Goal: Navigation & Orientation: Find specific page/section

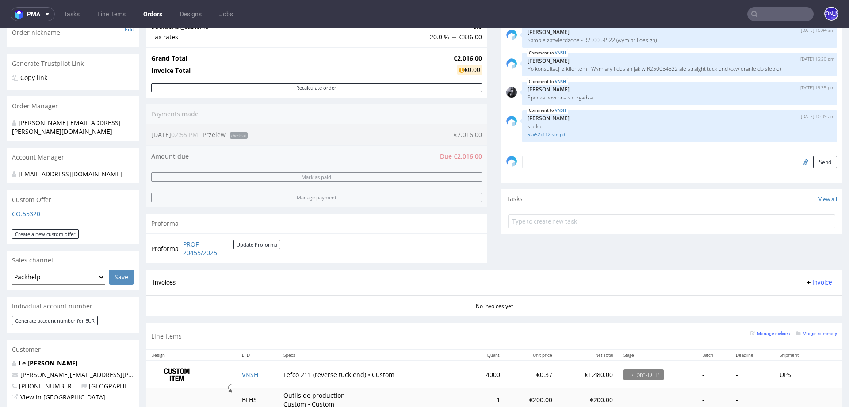
scroll to position [139, 0]
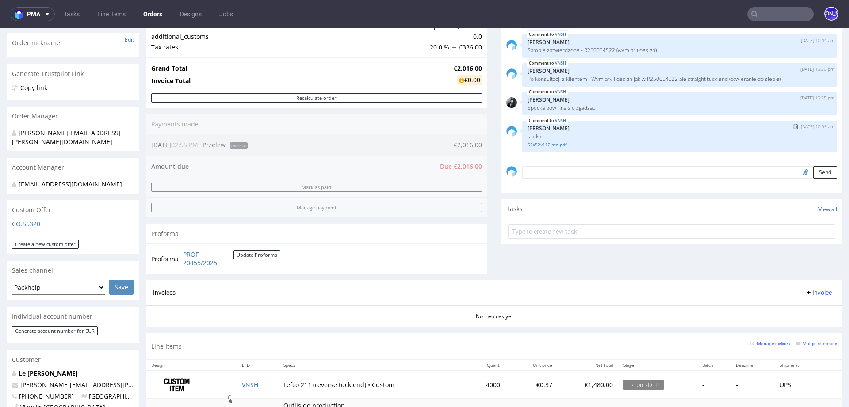
click at [543, 144] on link "52x52x112-ste.pdf" at bounding box center [679, 144] width 304 height 7
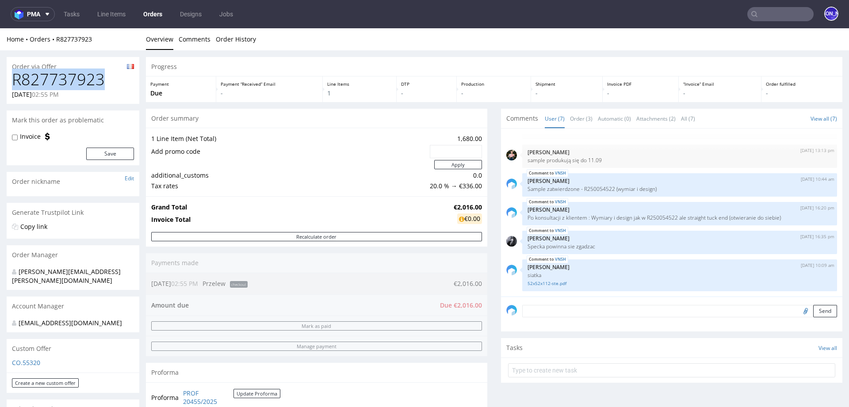
drag, startPoint x: 115, startPoint y: 79, endPoint x: 0, endPoint y: 79, distance: 115.4
copy h1 "R827737923"
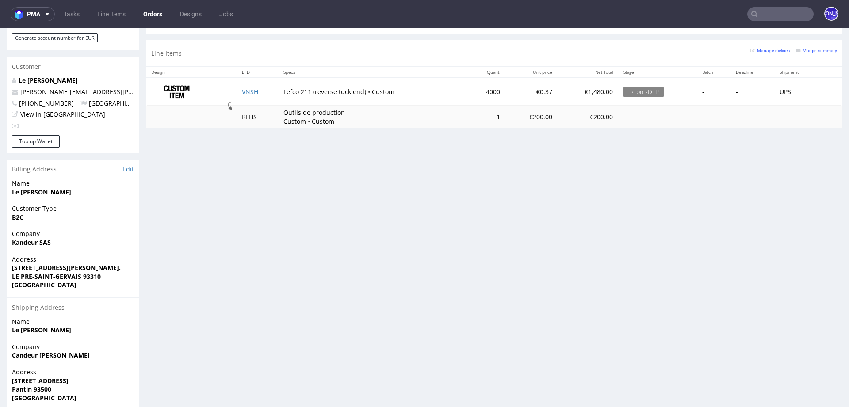
scroll to position [454, 0]
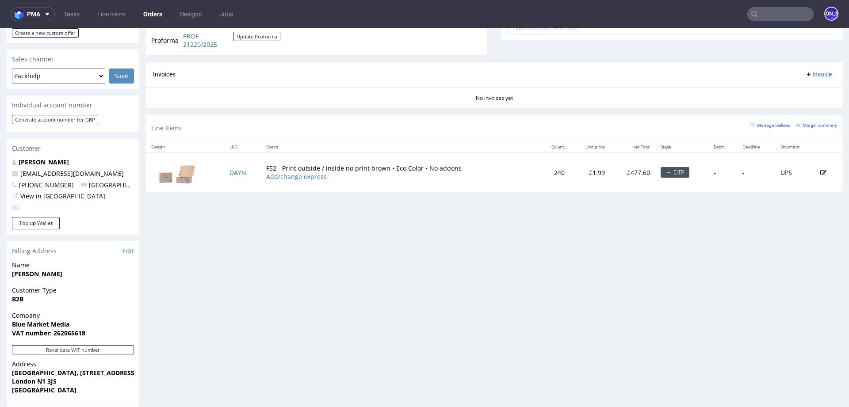
scroll to position [352, 0]
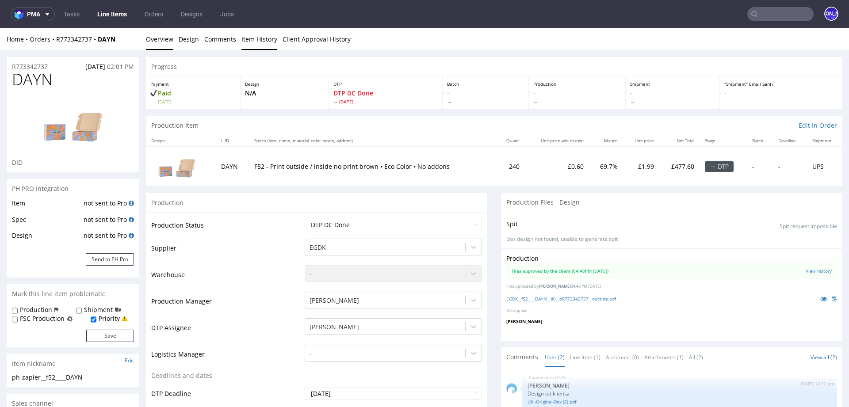
click at [262, 38] on link "Item History" at bounding box center [259, 39] width 36 height 22
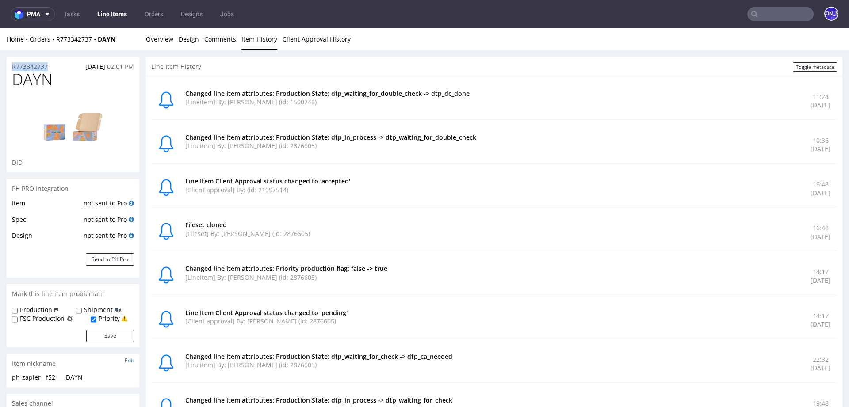
drag, startPoint x: 56, startPoint y: 67, endPoint x: 0, endPoint y: 67, distance: 55.7
copy p "R773342737"
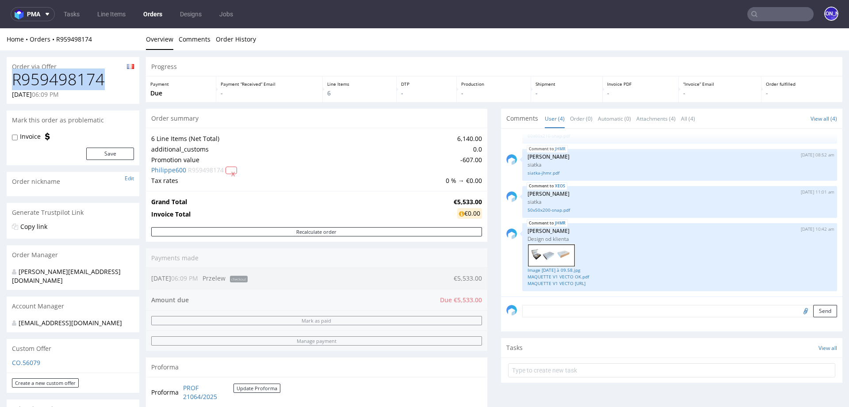
drag, startPoint x: 108, startPoint y: 80, endPoint x: 5, endPoint y: 79, distance: 103.5
copy h1 "R959498174"
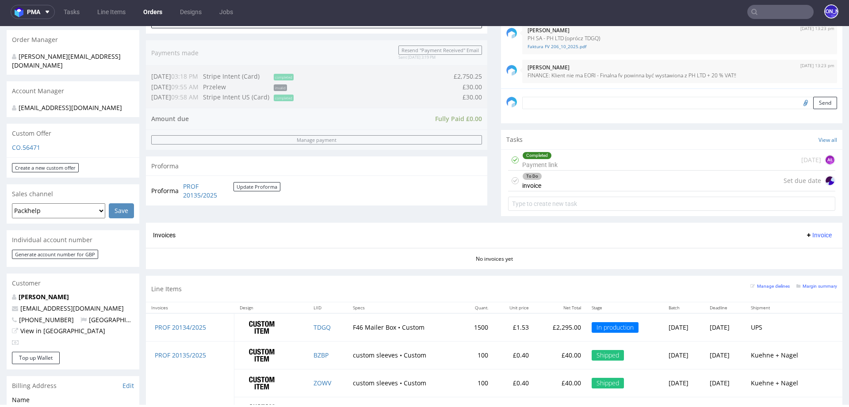
scroll to position [234, 0]
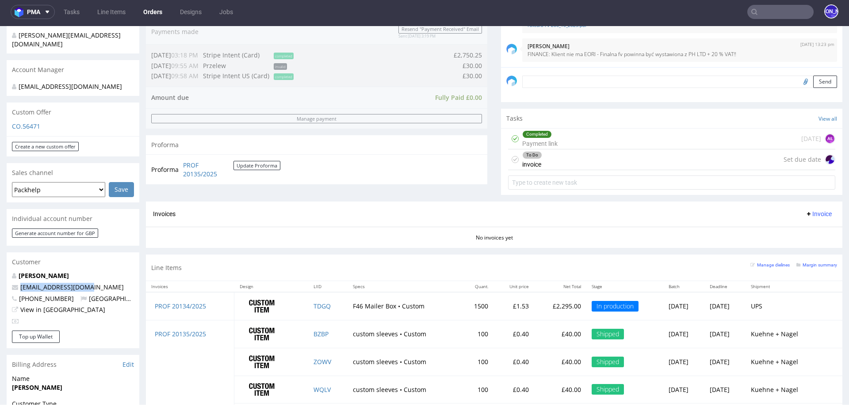
drag, startPoint x: 93, startPoint y: 278, endPoint x: 14, endPoint y: 278, distance: 79.1
click at [14, 283] on p "kmhelstrip@yahoo.com" at bounding box center [73, 287] width 122 height 9
copy span "kmhelstrip@yahoo.com"
click at [313, 333] on link "BZBP" at bounding box center [320, 334] width 15 height 8
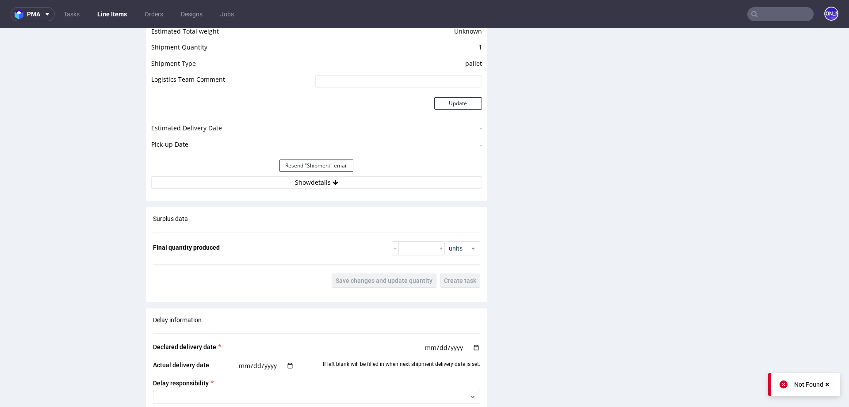
scroll to position [1087, 0]
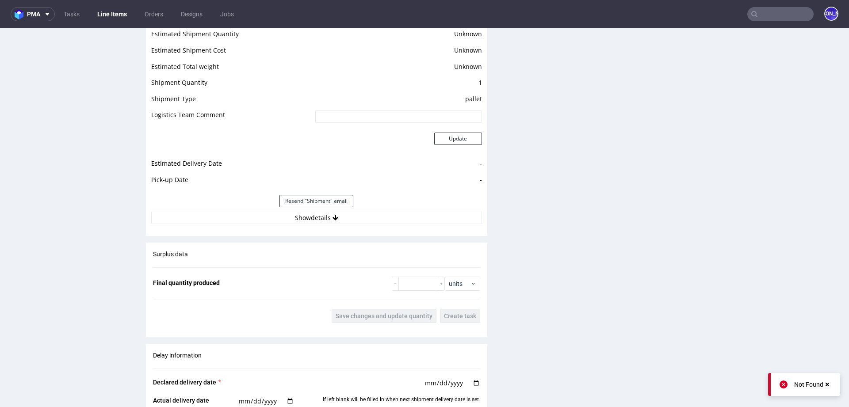
click at [319, 208] on div "Resend "Shipment" email" at bounding box center [316, 201] width 331 height 21
click at [319, 219] on button "Show details" at bounding box center [316, 218] width 331 height 12
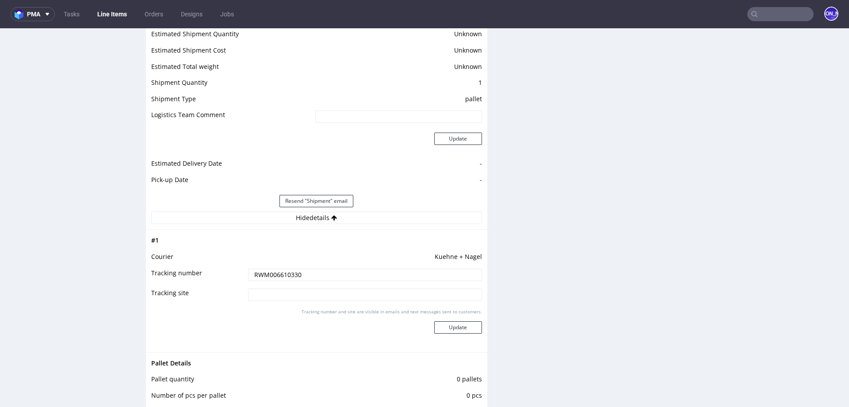
click at [274, 274] on input "RWM006610330" at bounding box center [365, 275] width 234 height 12
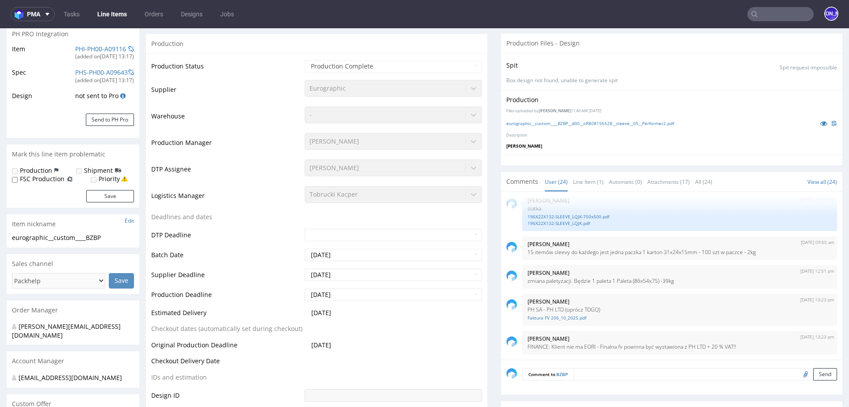
scroll to position [0, 0]
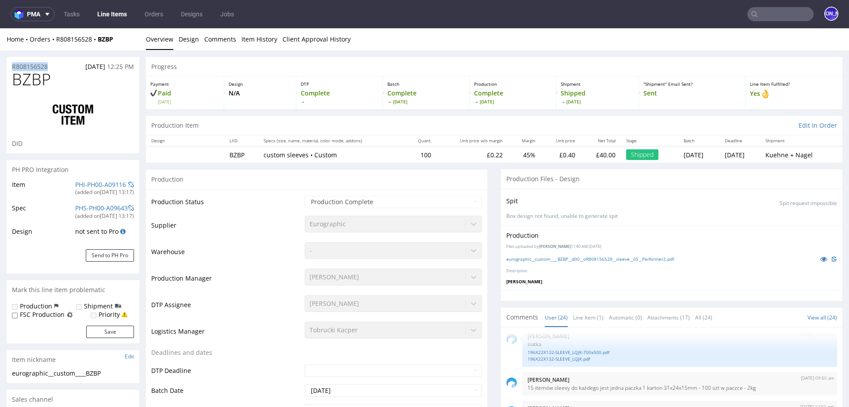
drag, startPoint x: 60, startPoint y: 69, endPoint x: 0, endPoint y: 68, distance: 60.1
copy p "R808156528"
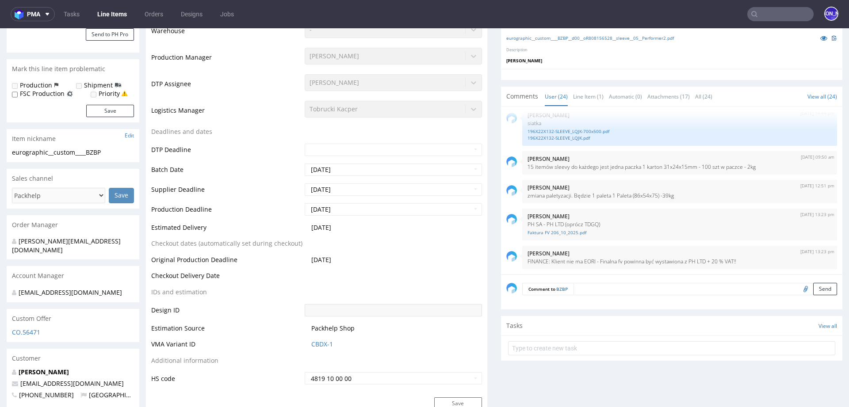
scroll to position [80, 0]
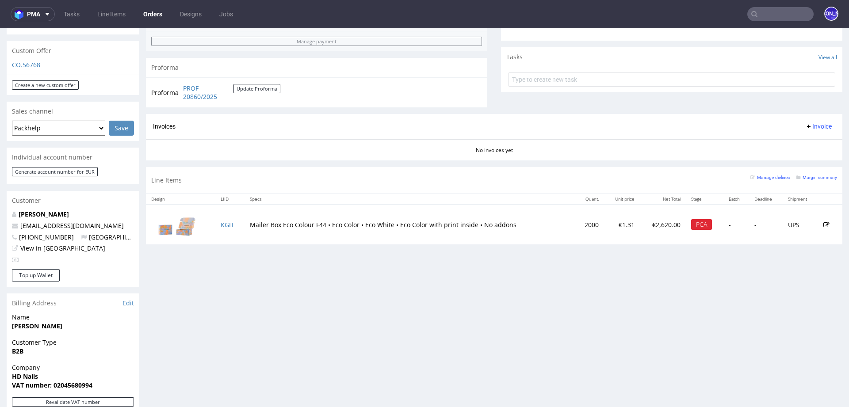
scroll to position [296, 0]
drag, startPoint x: 84, startPoint y: 218, endPoint x: 4, endPoint y: 218, distance: 79.6
click at [4, 218] on div "Order via Offer R114588588 [DATE] 10:27 AM Mark this order as problematic Invoi…" at bounding box center [424, 174] width 849 height 839
copy span "[EMAIL_ADDRESS][DOMAIN_NAME]"
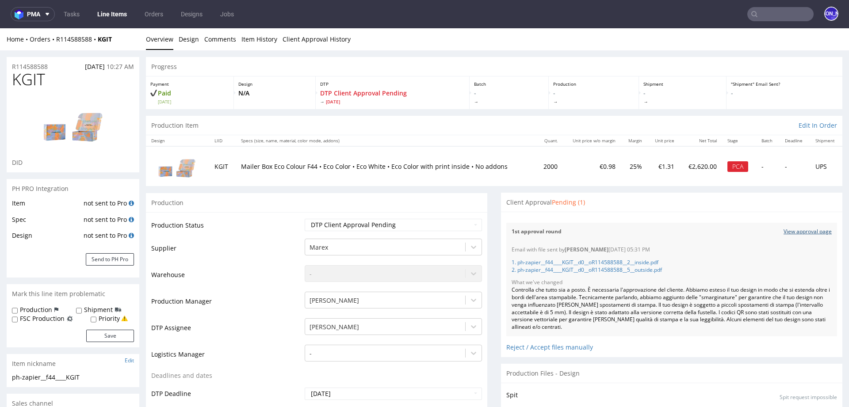
click at [804, 231] on link "View approval page" at bounding box center [807, 232] width 48 height 8
drag, startPoint x: 58, startPoint y: 65, endPoint x: 0, endPoint y: 65, distance: 58.4
copy p "R114588588"
click at [787, 9] on input "text" at bounding box center [780, 14] width 66 height 14
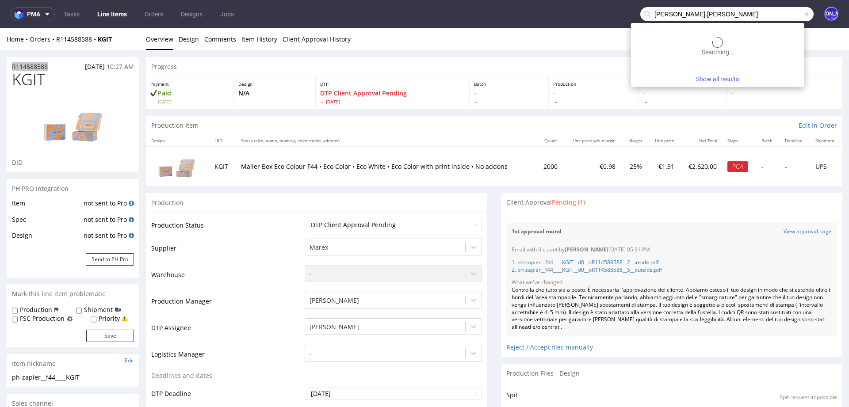
type input "felix.legoff"
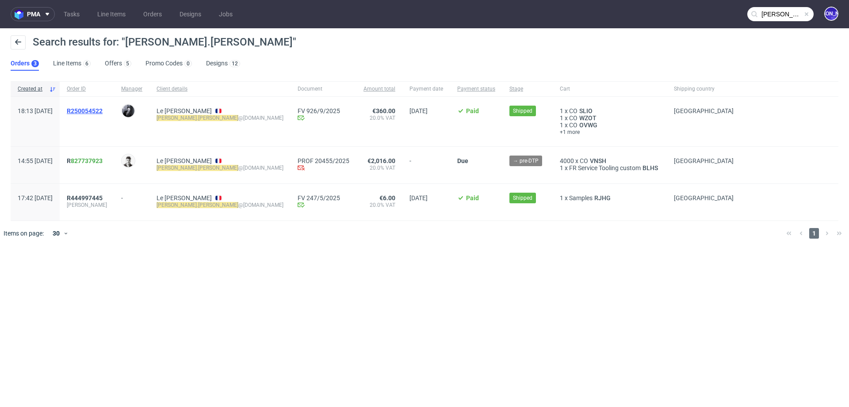
click at [103, 111] on span "R250054522" at bounding box center [85, 110] width 36 height 7
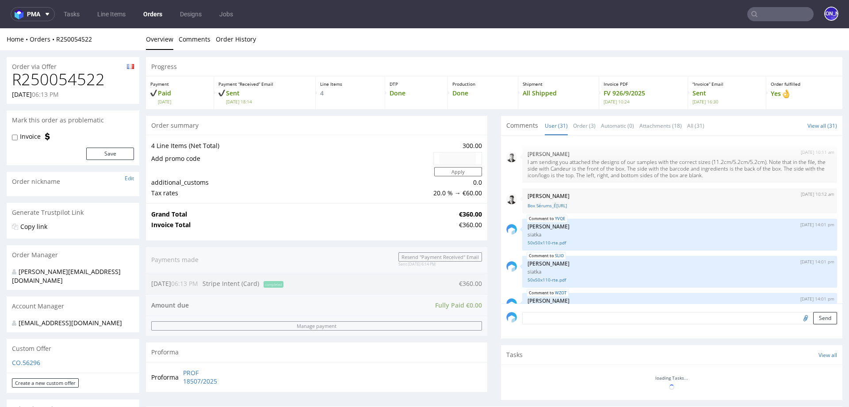
scroll to position [964, 0]
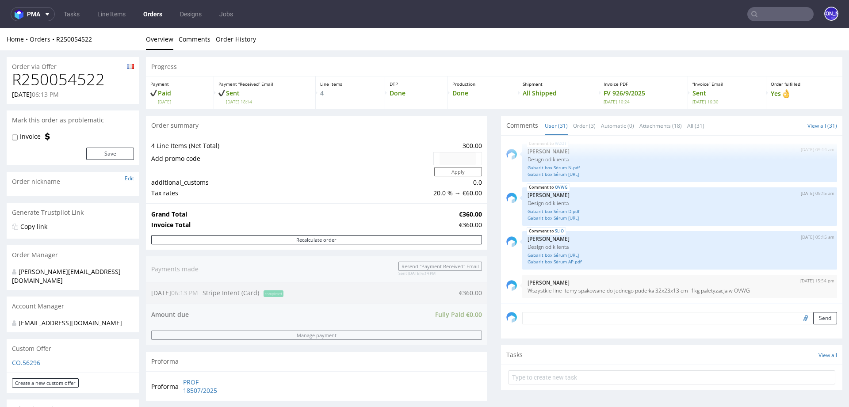
type input "felix.legoff"
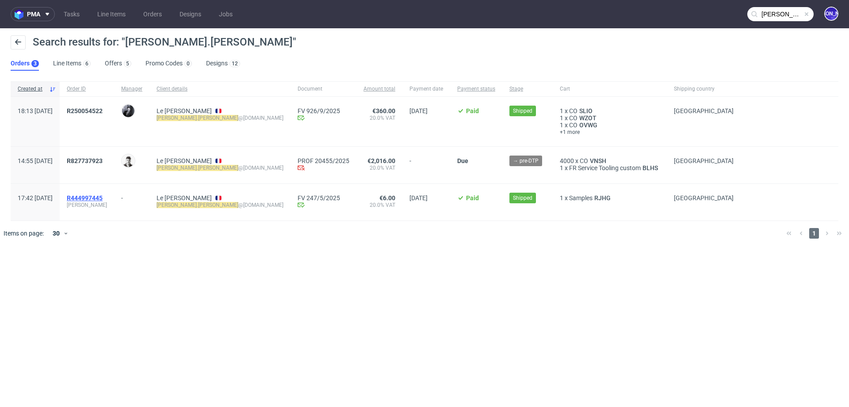
click at [103, 199] on span "R444997445" at bounding box center [85, 198] width 36 height 7
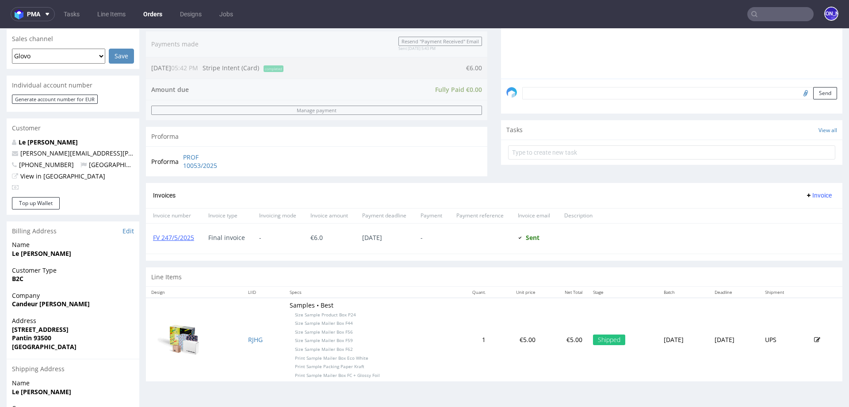
scroll to position [290, 0]
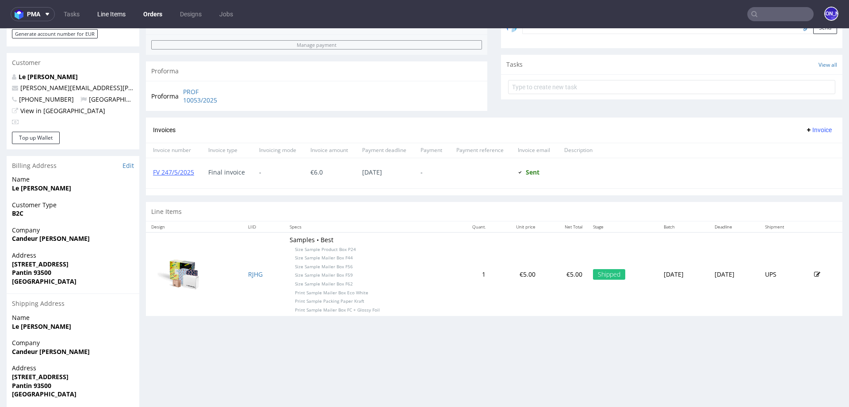
type input "felix.legoff"
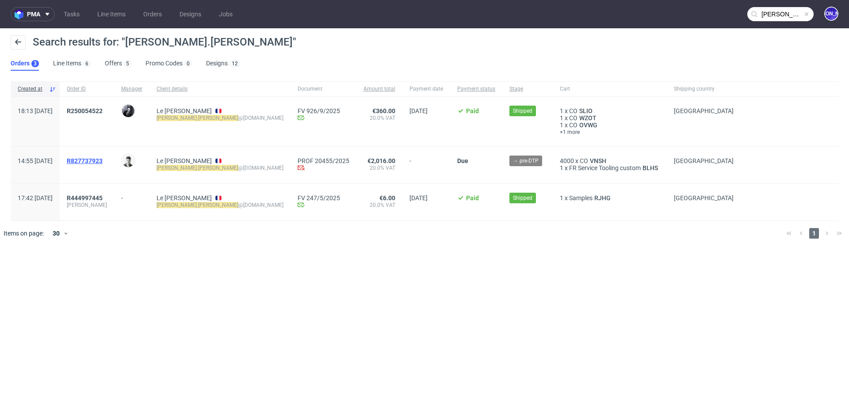
click at [101, 161] on span "R827737923" at bounding box center [85, 160] width 36 height 7
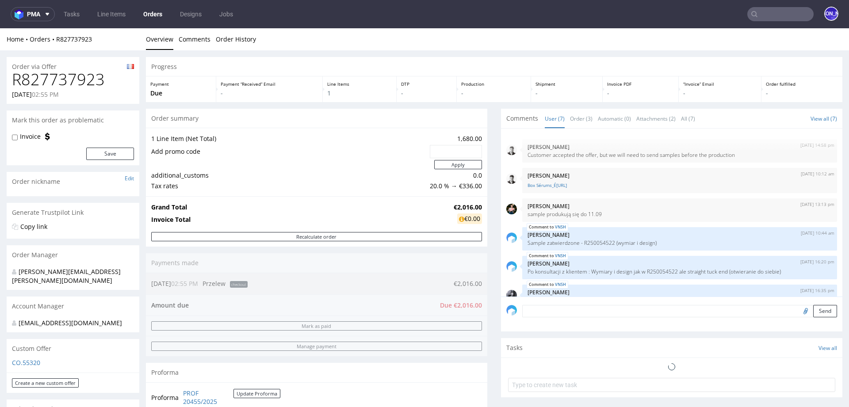
scroll to position [54, 0]
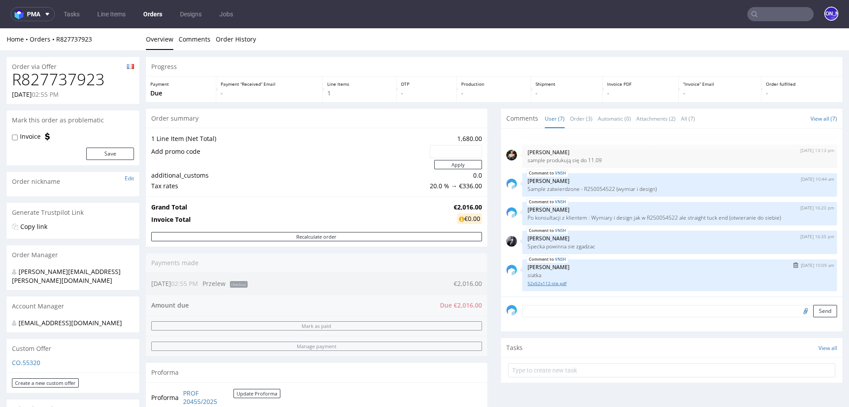
click at [527, 282] on link "52x52x112-ste.pdf" at bounding box center [679, 283] width 304 height 7
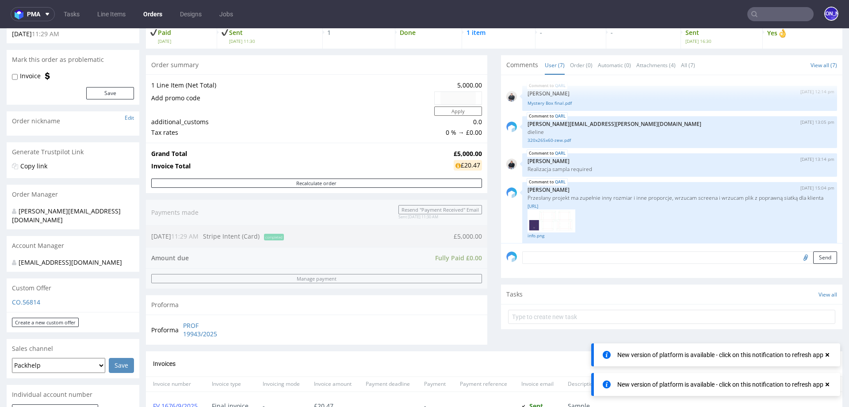
scroll to position [107, 0]
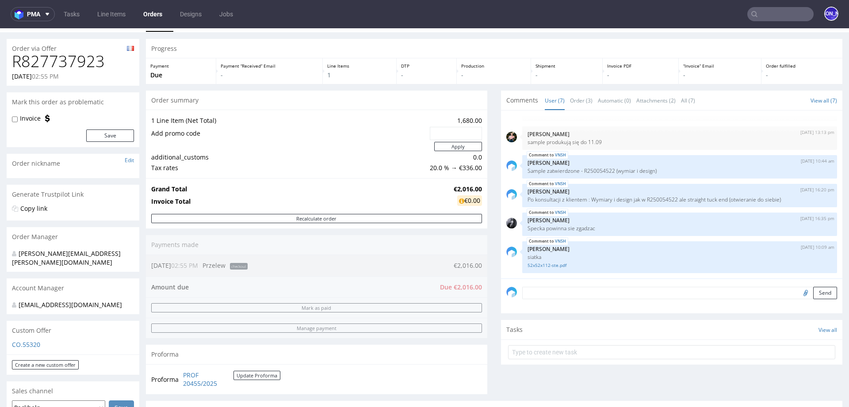
scroll to position [24, 0]
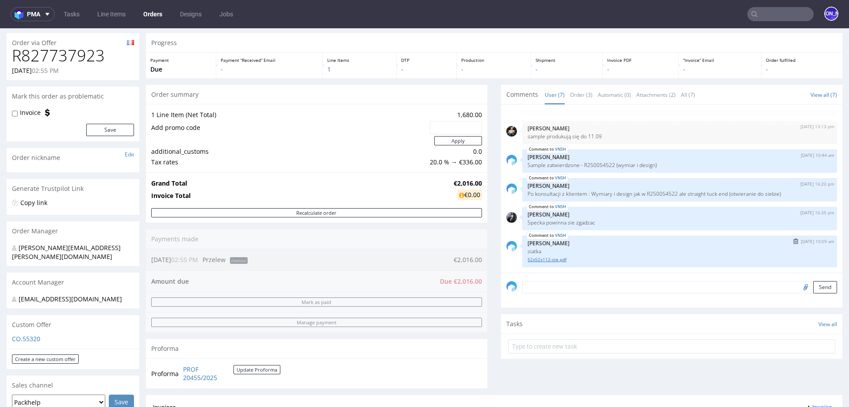
click at [540, 261] on link "52x52x112-ste.pdf" at bounding box center [679, 259] width 304 height 7
click at [528, 260] on link "52x52x112-ste.pdf" at bounding box center [679, 259] width 304 height 7
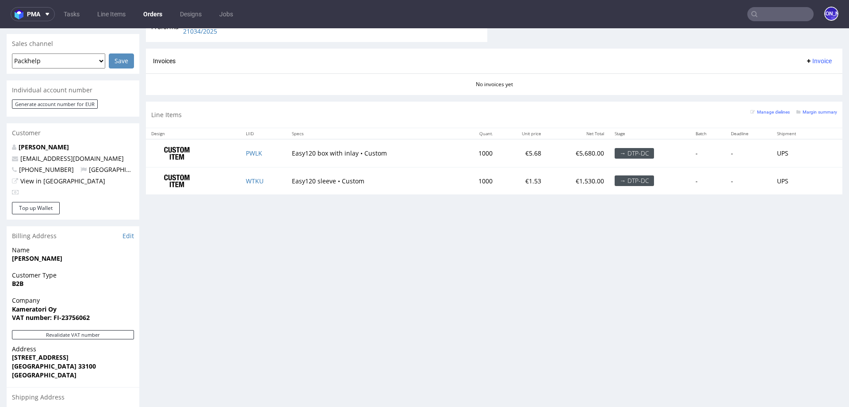
scroll to position [374, 0]
drag, startPoint x: 370, startPoint y: 181, endPoint x: 289, endPoint y: 180, distance: 80.9
click at [289, 181] on td "Easy120 sleeve • Custom" at bounding box center [371, 181] width 171 height 27
click at [294, 150] on td "Easy120 box with inlay • Custom" at bounding box center [371, 154] width 171 height 28
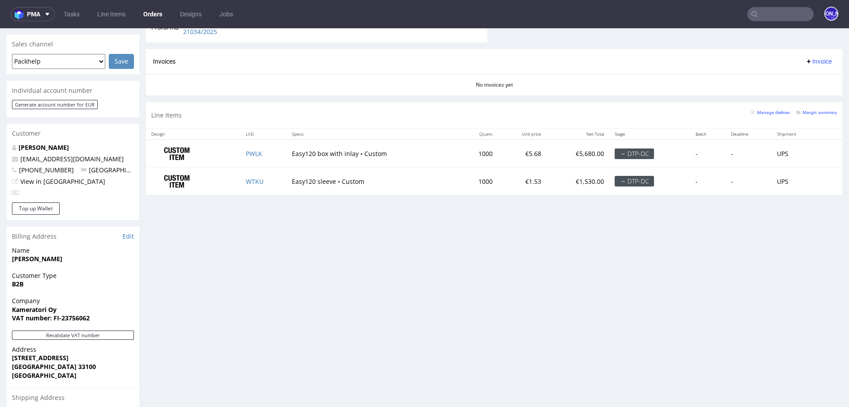
click at [320, 151] on td "Easy120 box with inlay • Custom" at bounding box center [371, 154] width 171 height 28
click at [332, 149] on td "Easy120 box with inlay • Custom" at bounding box center [371, 154] width 171 height 28
click at [347, 153] on td "Easy120 box with inlay • Custom" at bounding box center [371, 154] width 171 height 28
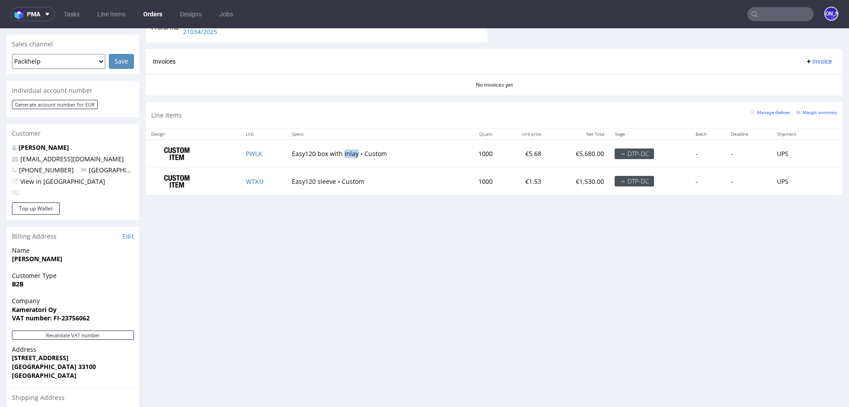
click at [347, 153] on td "Easy120 box with inlay • Custom" at bounding box center [371, 154] width 171 height 28
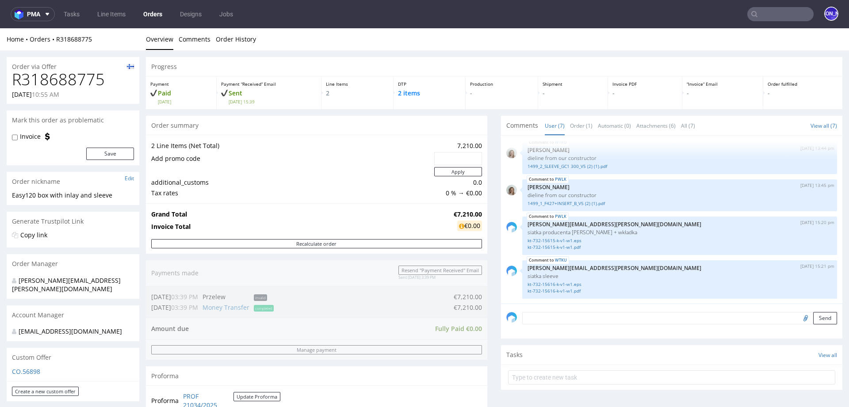
scroll to position [494, 0]
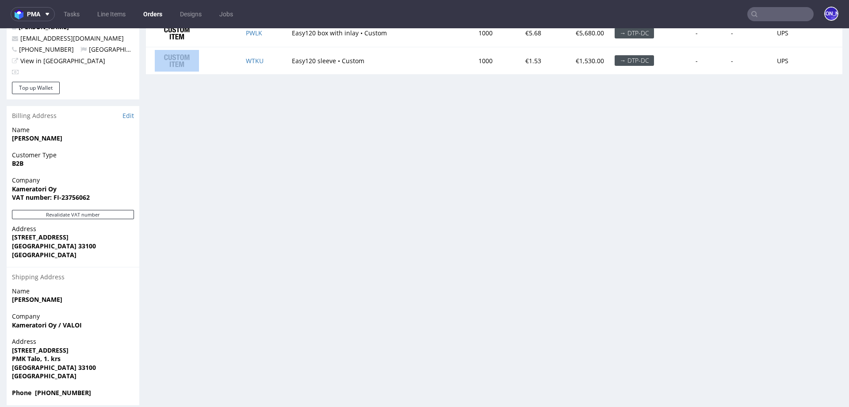
drag, startPoint x: 267, startPoint y: 60, endPoint x: 195, endPoint y: 60, distance: 72.1
click at [195, 60] on tr "WTKU Easy120 sleeve • Custom 1000 €1.53 €1,530.00 → DTP-DC - - UPS" at bounding box center [494, 60] width 696 height 27
click at [286, 57] on td "Easy120 sleeve • Custom" at bounding box center [371, 60] width 171 height 27
drag, startPoint x: 282, startPoint y: 57, endPoint x: 249, endPoint y: 57, distance: 33.2
click at [249, 57] on td "WTKU" at bounding box center [264, 60] width 46 height 27
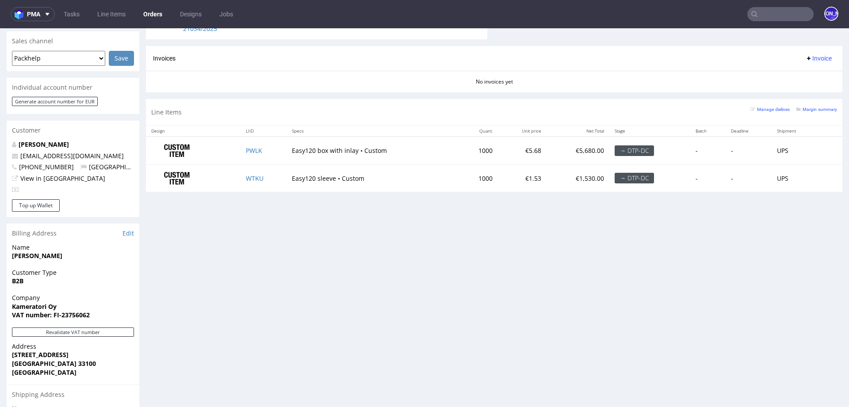
scroll to position [369, 0]
